Goal: Find specific page/section: Find specific page/section

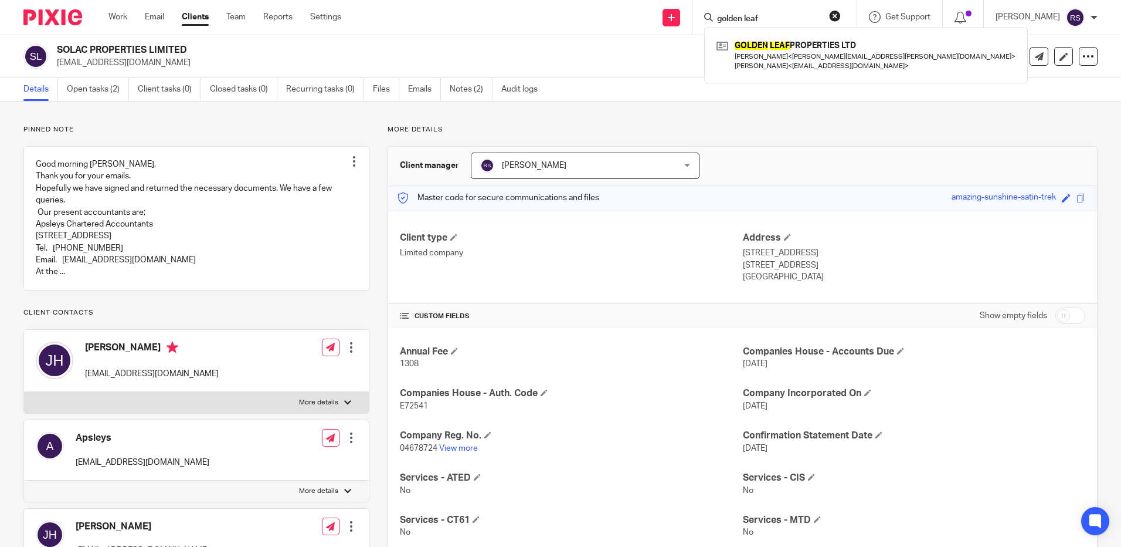
type input "golden leaf"
click button "submit" at bounding box center [0, 0] width 0 height 0
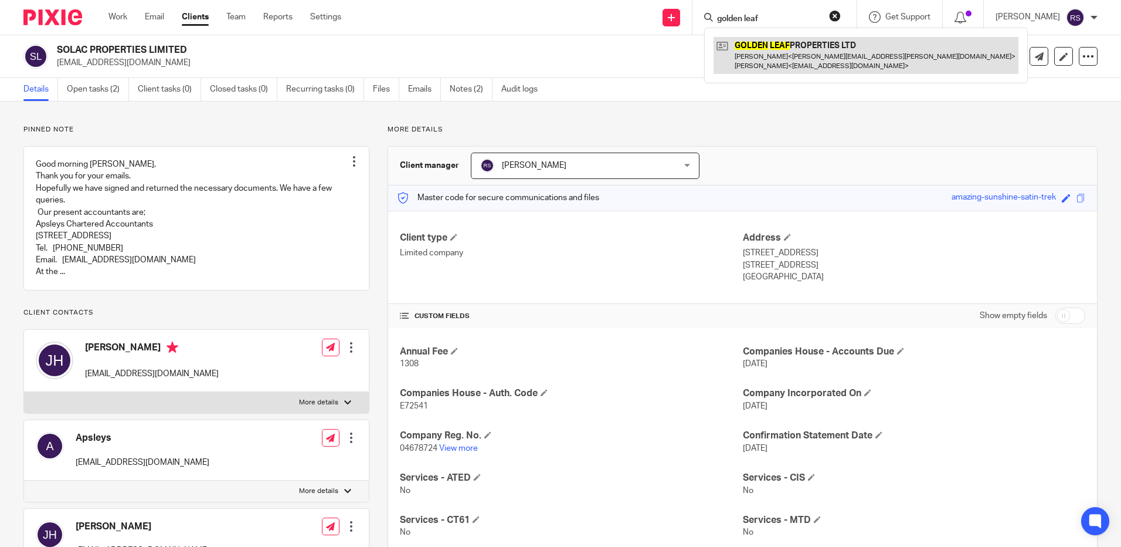
click at [782, 58] on link at bounding box center [866, 55] width 305 height 36
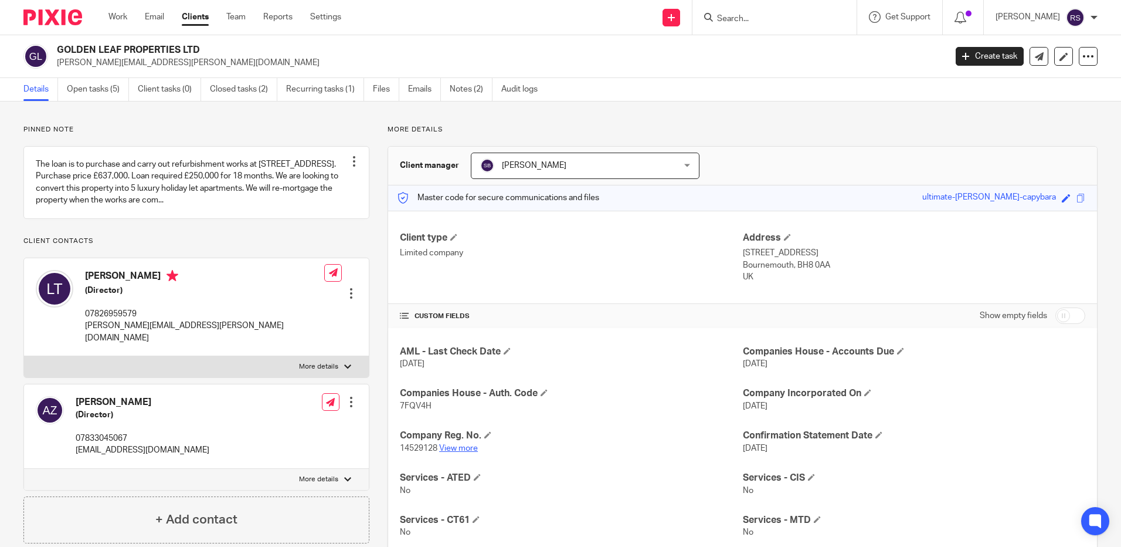
click at [459, 446] on link "View more" at bounding box center [458, 448] width 39 height 8
